Goal: Navigation & Orientation: Find specific page/section

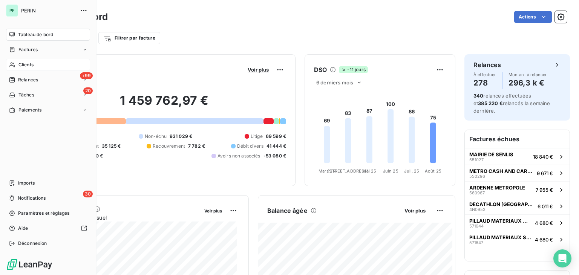
click at [20, 66] on span "Clients" at bounding box center [25, 64] width 15 height 7
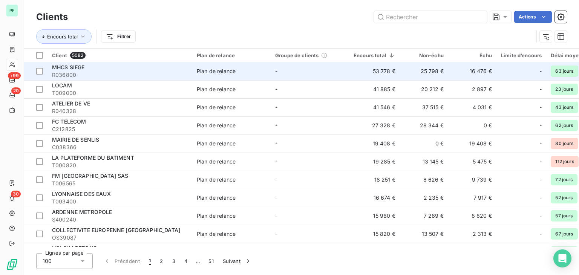
click at [93, 70] on div "MHCS SIEGE" at bounding box center [120, 68] width 136 height 8
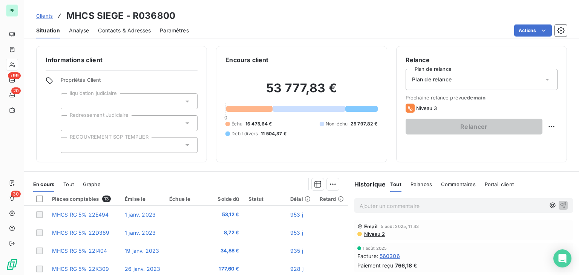
click at [77, 34] on div "Analyse" at bounding box center [79, 31] width 20 height 16
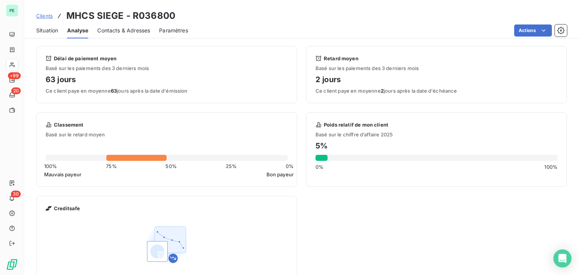
click at [125, 27] on span "Contacts & Adresses" at bounding box center [123, 31] width 53 height 8
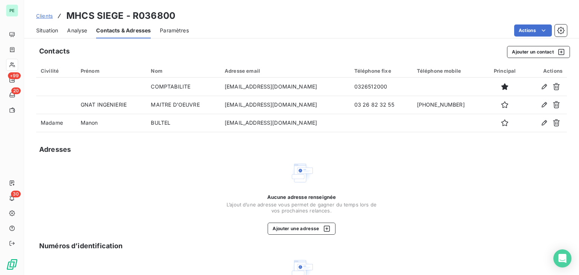
click at [170, 35] on div "Paramètres" at bounding box center [174, 31] width 29 height 16
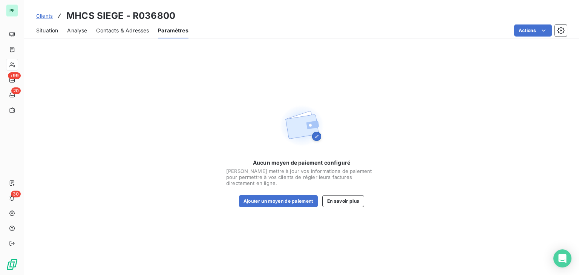
click at [43, 30] on span "Situation" at bounding box center [47, 31] width 22 height 8
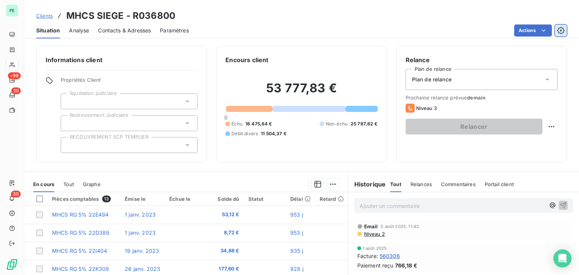
click at [559, 27] on icon "button" at bounding box center [560, 30] width 7 height 7
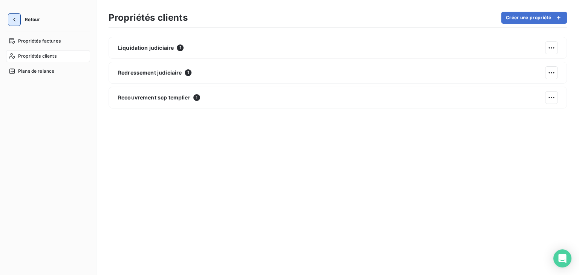
click at [9, 21] on button "button" at bounding box center [14, 20] width 12 height 12
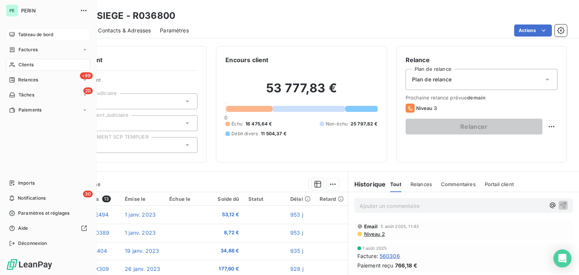
click at [36, 35] on span "Tableau de bord" at bounding box center [35, 34] width 35 height 7
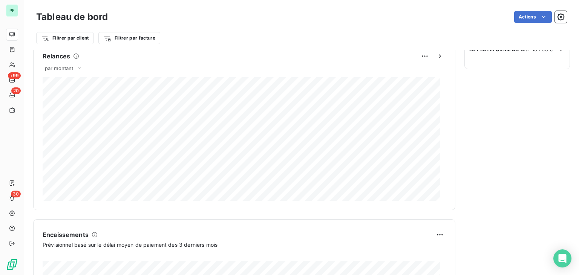
scroll to position [377, 0]
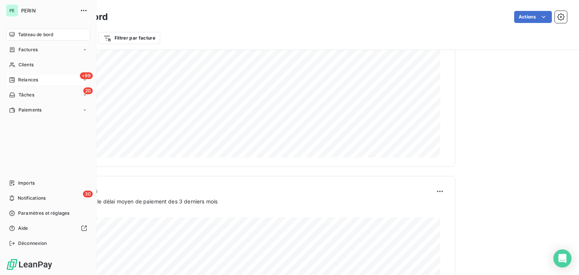
click at [27, 76] on span "Relances" at bounding box center [28, 79] width 20 height 7
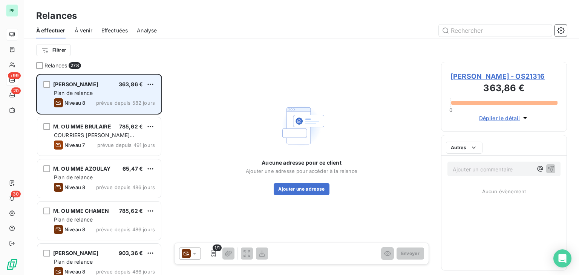
scroll to position [195, 120]
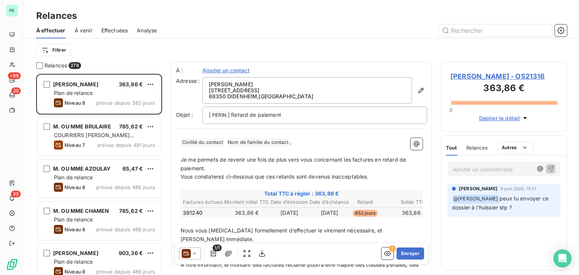
click at [161, 29] on div "À effectuer À venir Effectuées Analyse" at bounding box center [301, 31] width 555 height 16
click at [151, 29] on span "Analyse" at bounding box center [147, 31] width 20 height 8
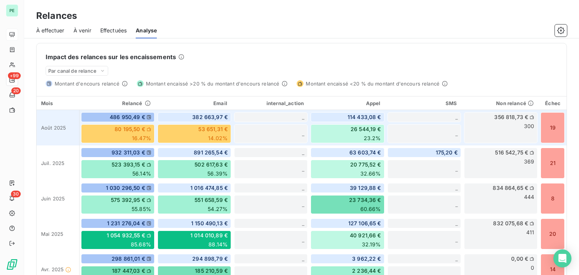
scroll to position [151, 0]
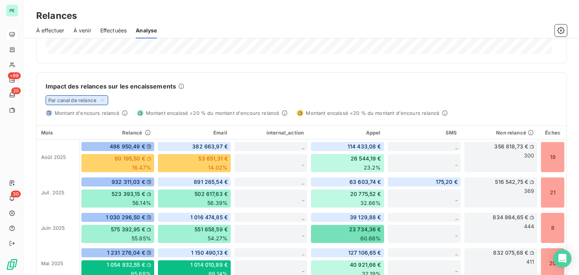
click at [92, 99] on span "Par canal de relance" at bounding box center [72, 100] width 48 height 6
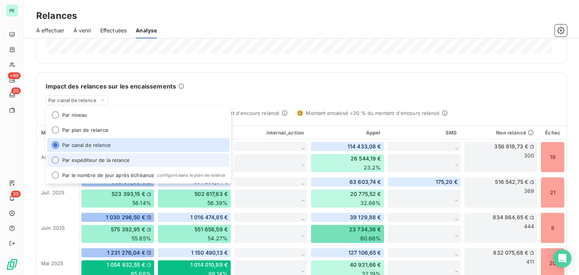
click at [92, 157] on li "Par expéditeur de la relance" at bounding box center [138, 160] width 182 height 14
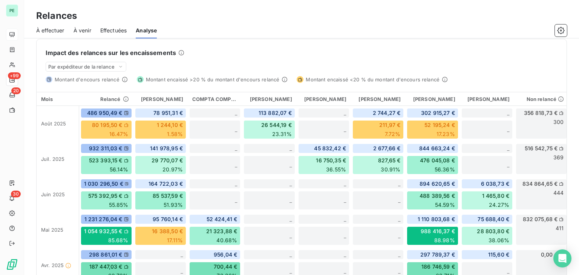
scroll to position [182, 0]
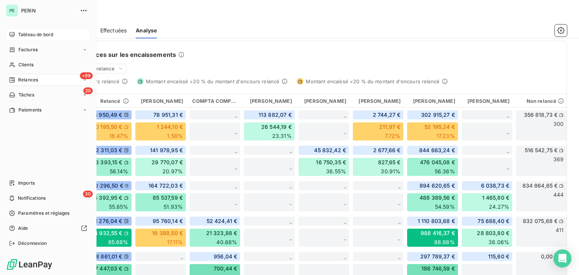
click at [17, 34] on div "Tableau de bord" at bounding box center [48, 35] width 84 height 12
